Goal: Task Accomplishment & Management: Manage account settings

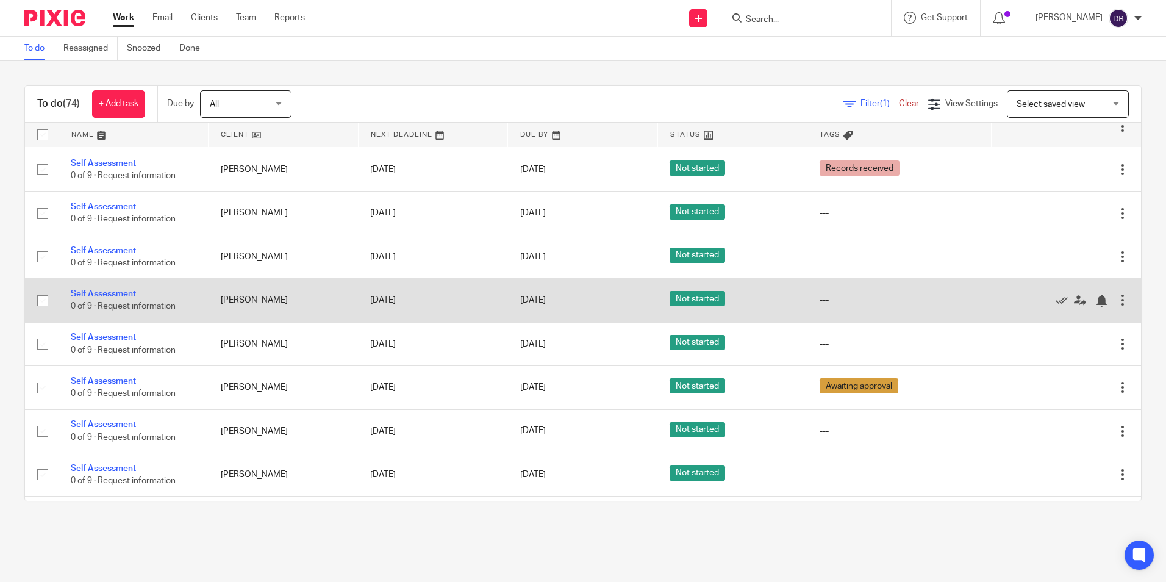
scroll to position [1651, 0]
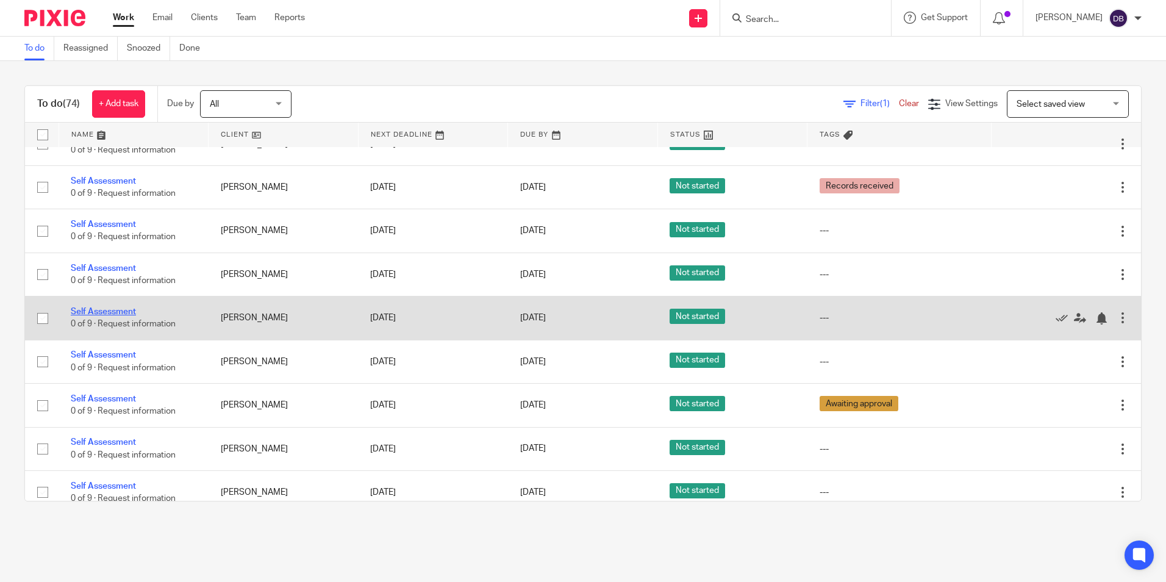
click at [112, 310] on link "Self Assessment" at bounding box center [103, 311] width 65 height 9
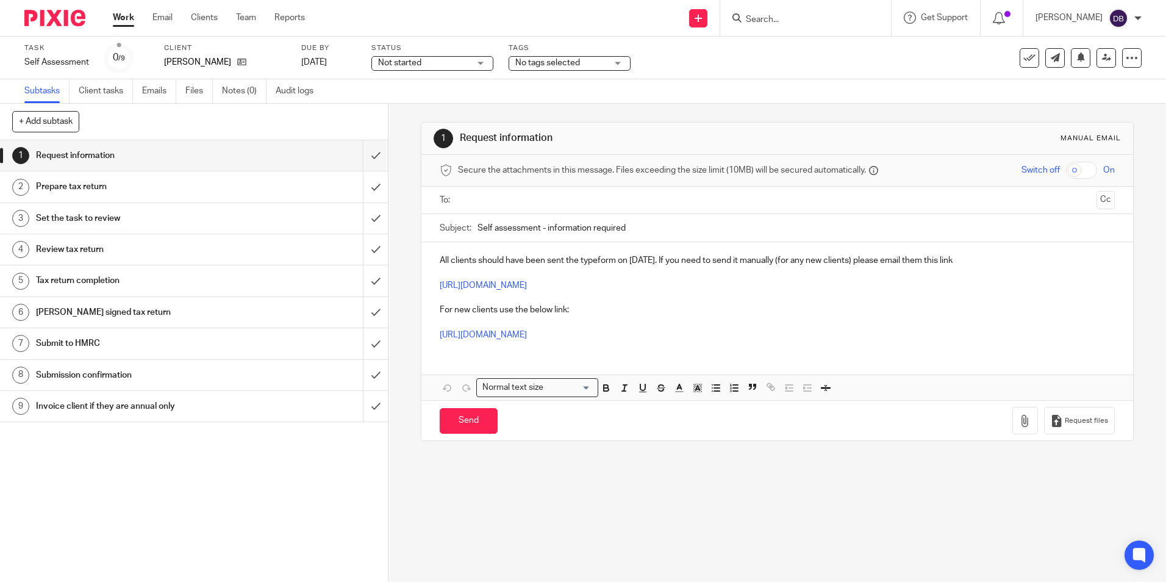
click at [599, 66] on span "No tags selected" at bounding box center [560, 63] width 91 height 13
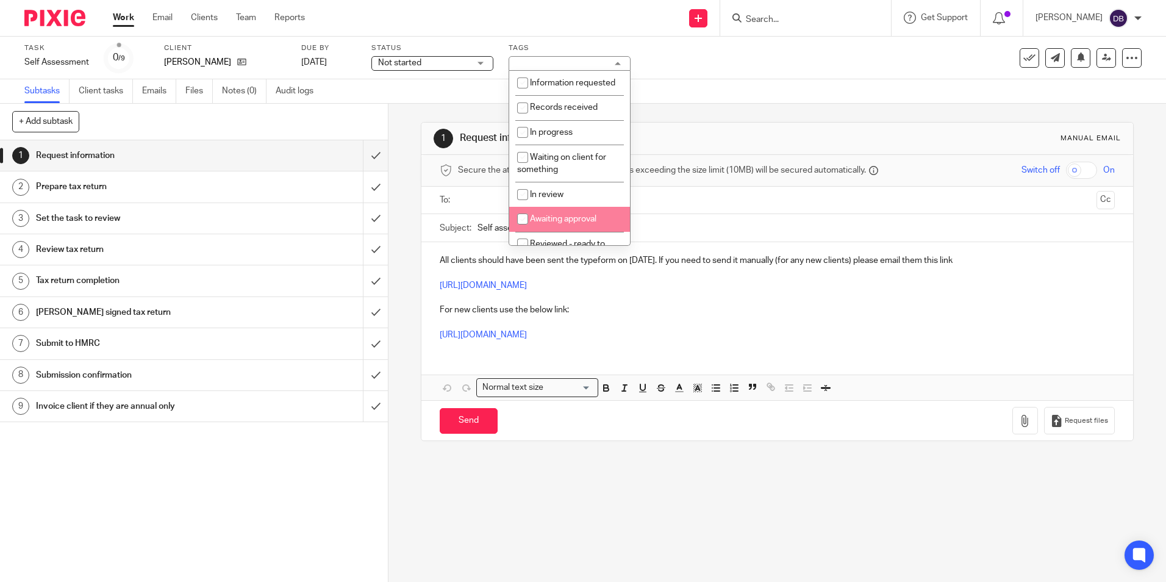
click at [593, 226] on li "Awaiting approval" at bounding box center [569, 219] width 121 height 25
checkbox input "true"
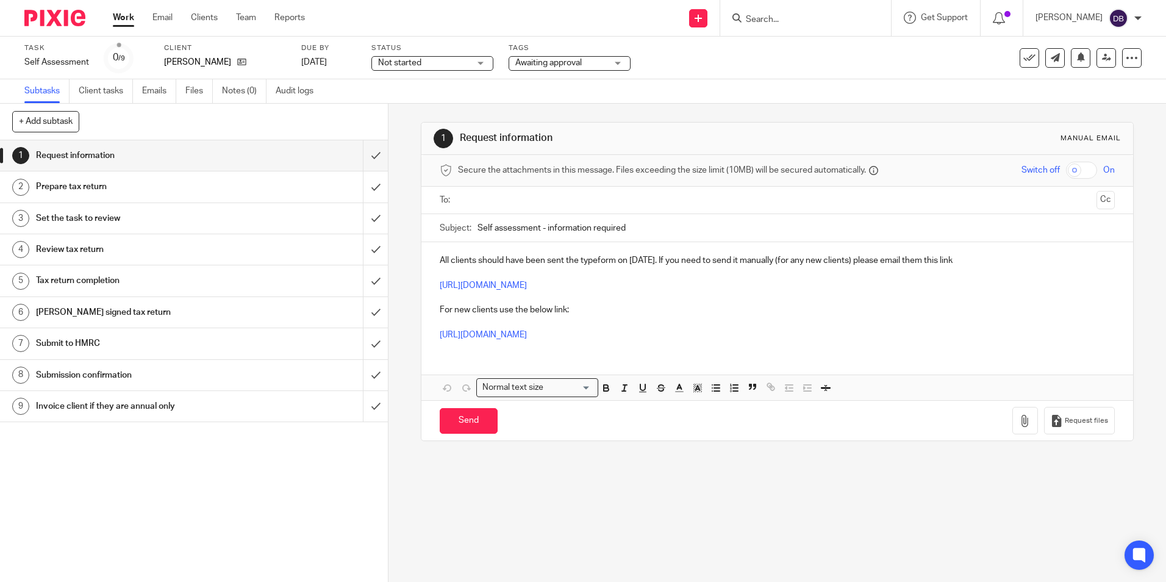
click at [82, 20] on img at bounding box center [54, 18] width 61 height 16
